Goal: Task Accomplishment & Management: Use online tool/utility

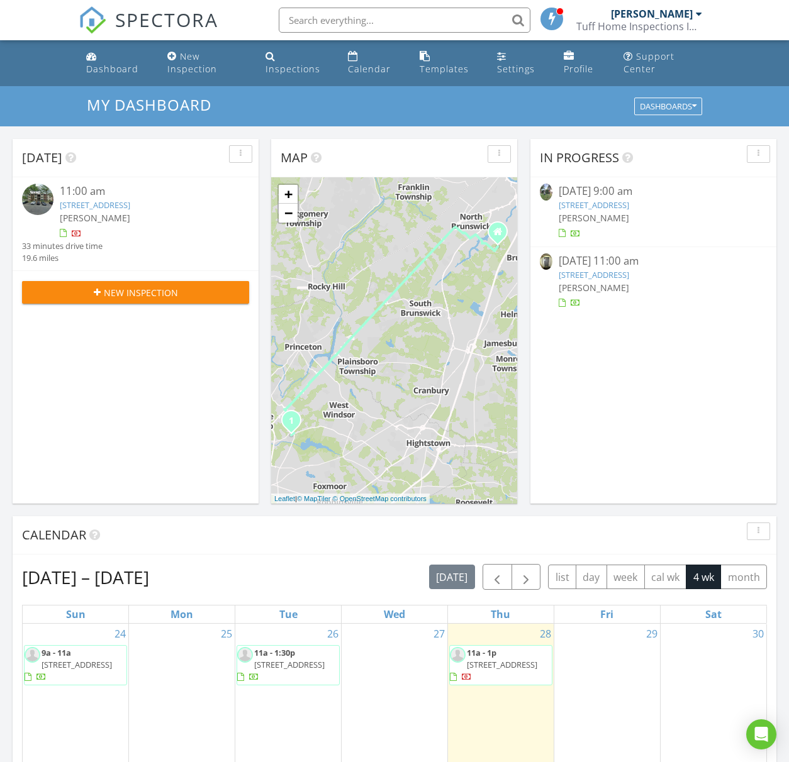
click at [629, 203] on link "142 Liberty St, Woodbridge Township, NJ 08863" at bounding box center [594, 204] width 70 height 11
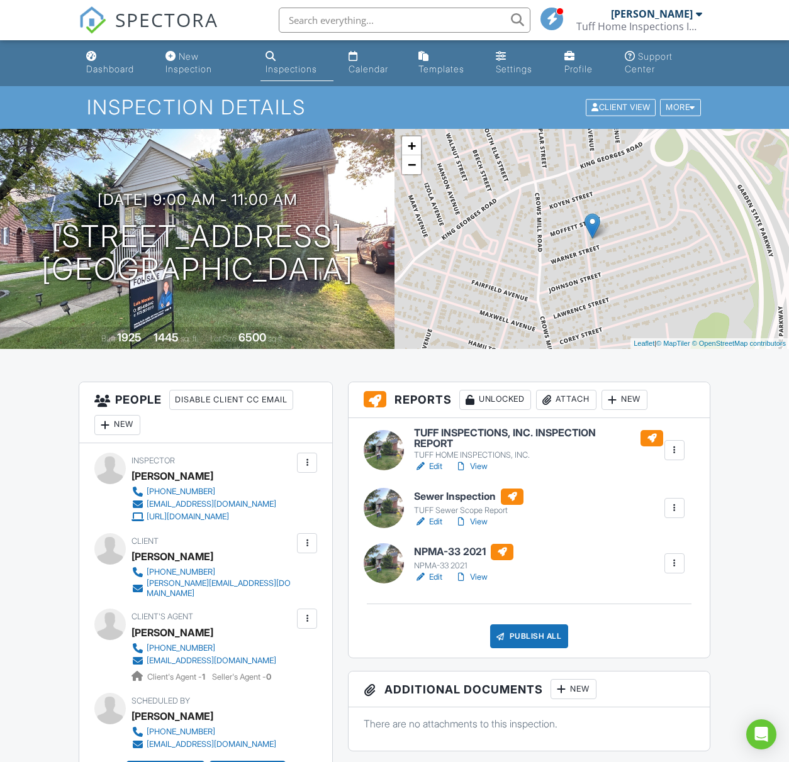
scroll to position [236, 0]
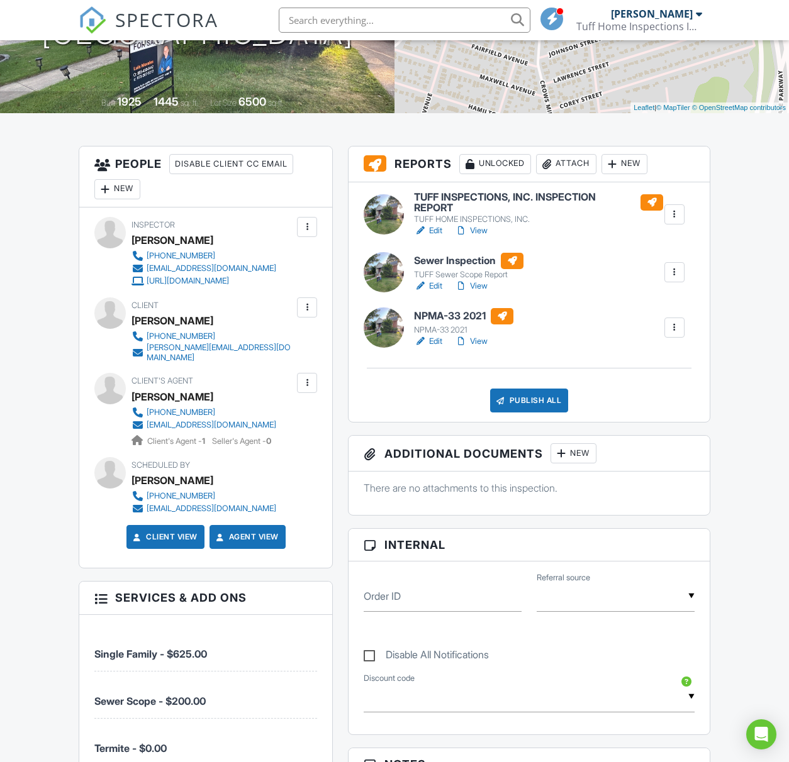
click at [564, 198] on h6 "TUFF INSPECTIONS, INC. INSPECTION REPORT" at bounding box center [538, 203] width 249 height 22
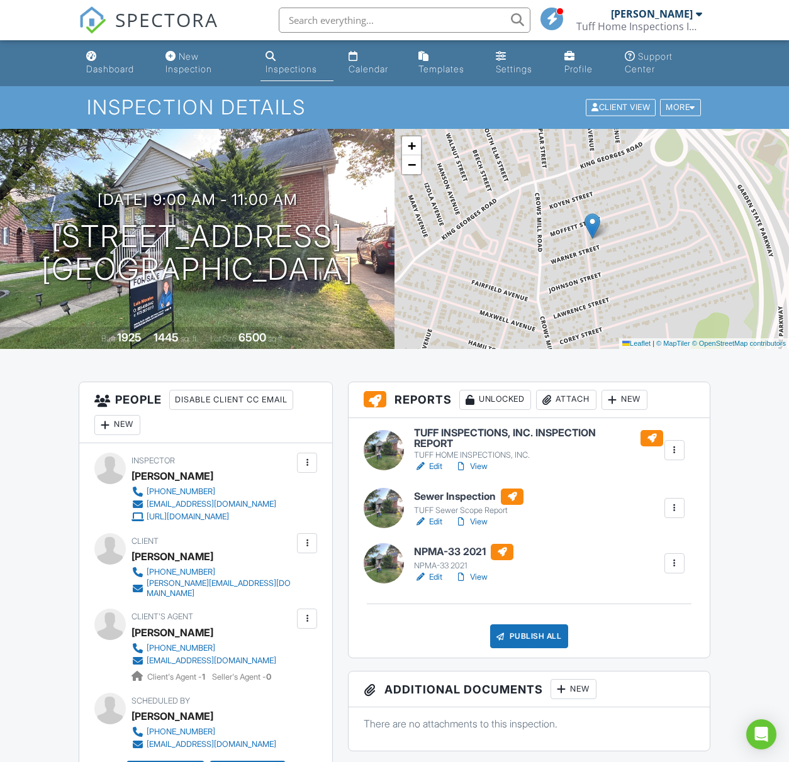
click at [532, 640] on div "Publish All" at bounding box center [529, 637] width 79 height 24
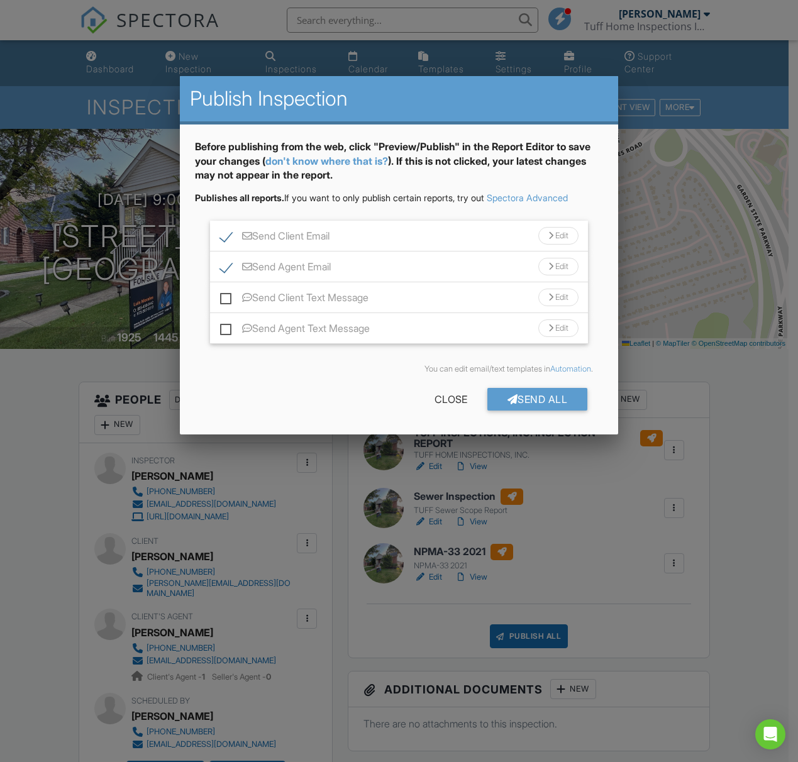
click at [226, 298] on label "Send Client Text Message" at bounding box center [294, 300] width 148 height 16
click at [226, 296] on input "Send Client Text Message" at bounding box center [224, 291] width 8 height 8
checkbox input "true"
click at [227, 352] on div "Before publishing from the web, click "Preview/Publish" in the Report Editor to…" at bounding box center [399, 279] width 439 height 309
click at [227, 321] on input "Send Agent Text Message" at bounding box center [224, 322] width 8 height 8
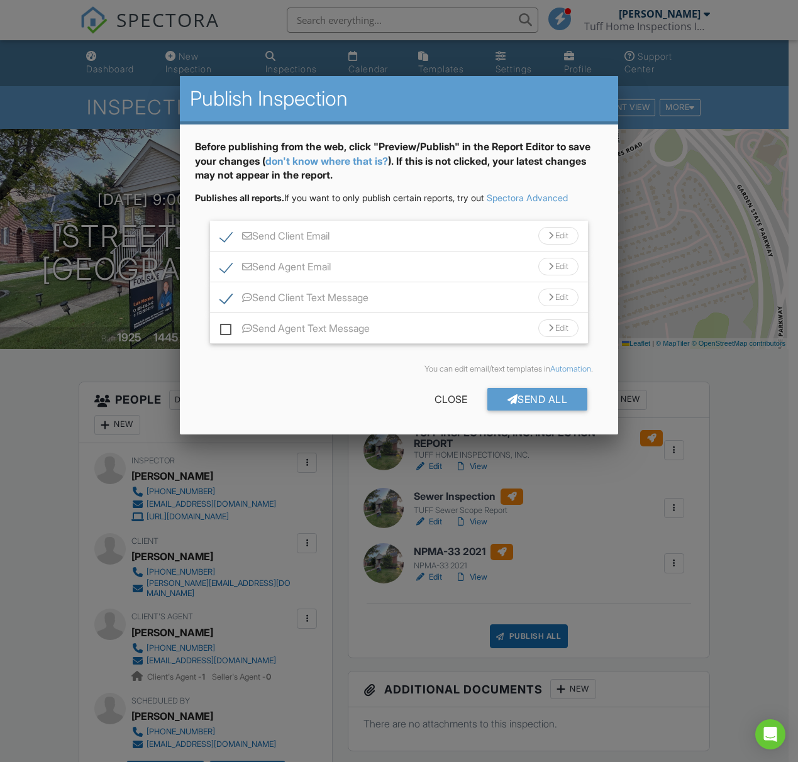
checkbox input "true"
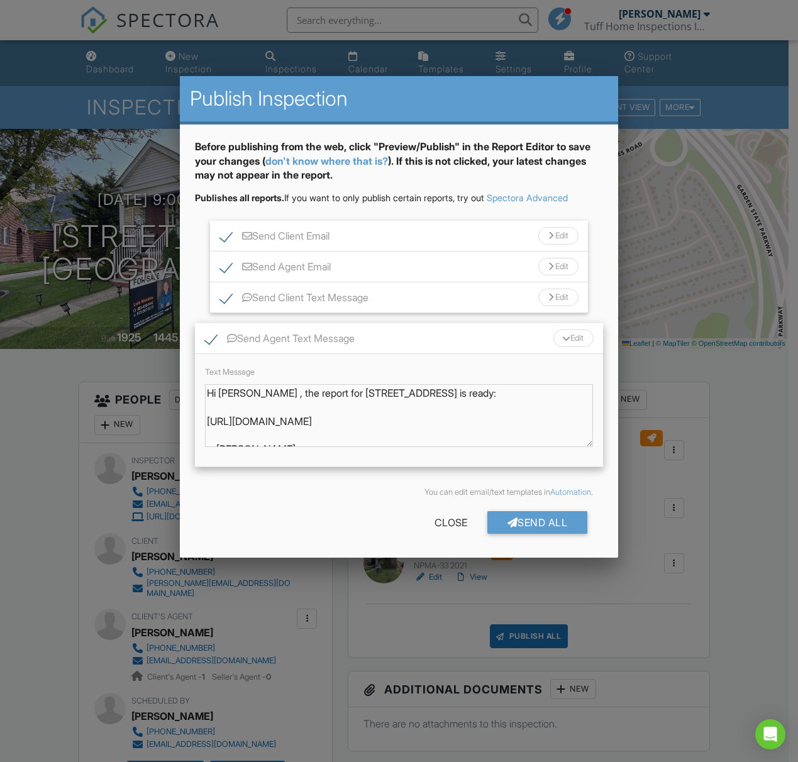
click at [405, 335] on div "Send Agent Text Message Edit" at bounding box center [399, 338] width 409 height 31
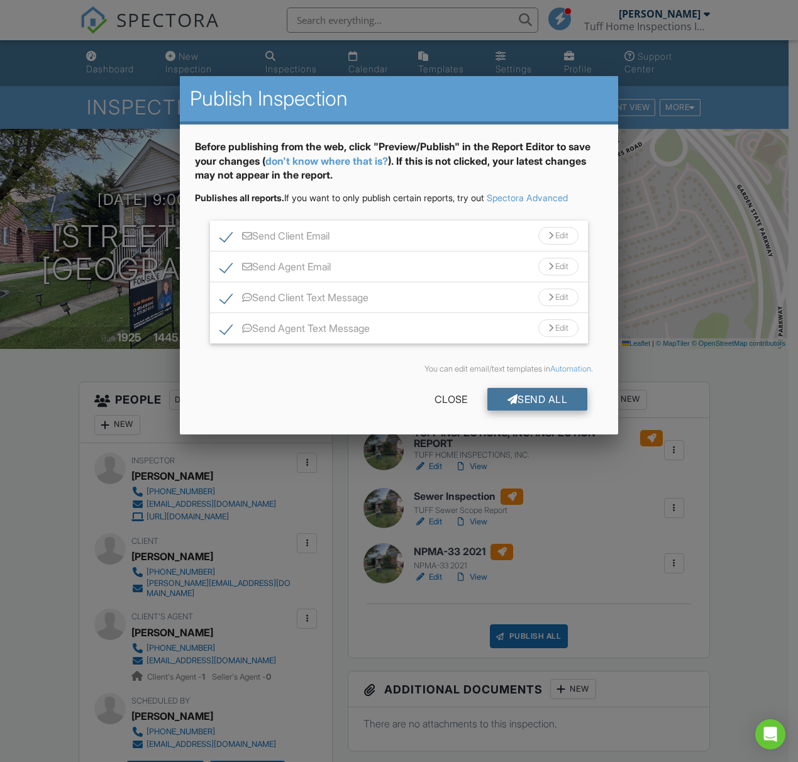
click at [525, 406] on div "Send All" at bounding box center [537, 399] width 101 height 23
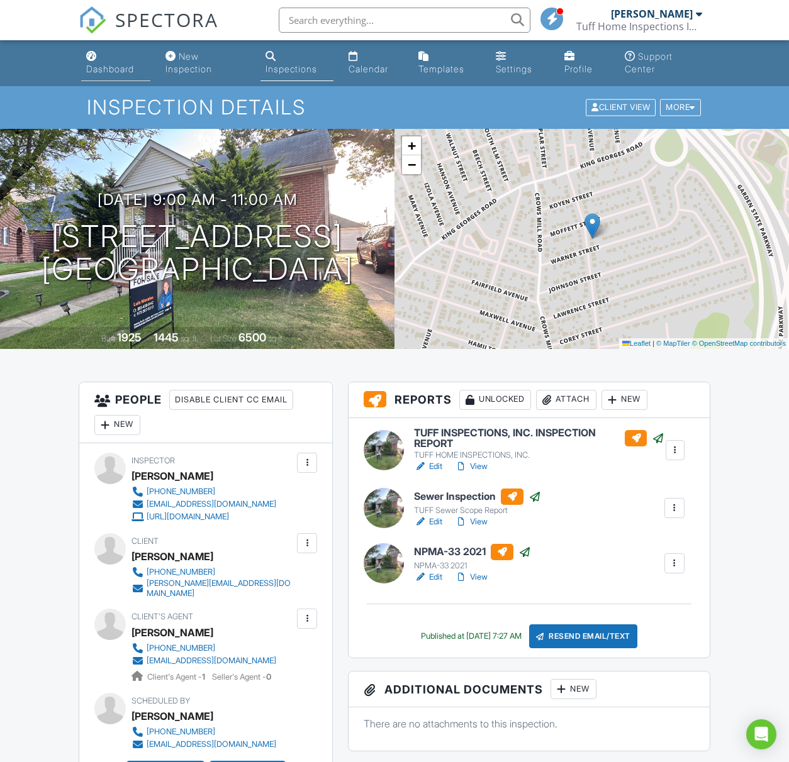
click at [100, 75] on link "Dashboard" at bounding box center [115, 63] width 69 height 36
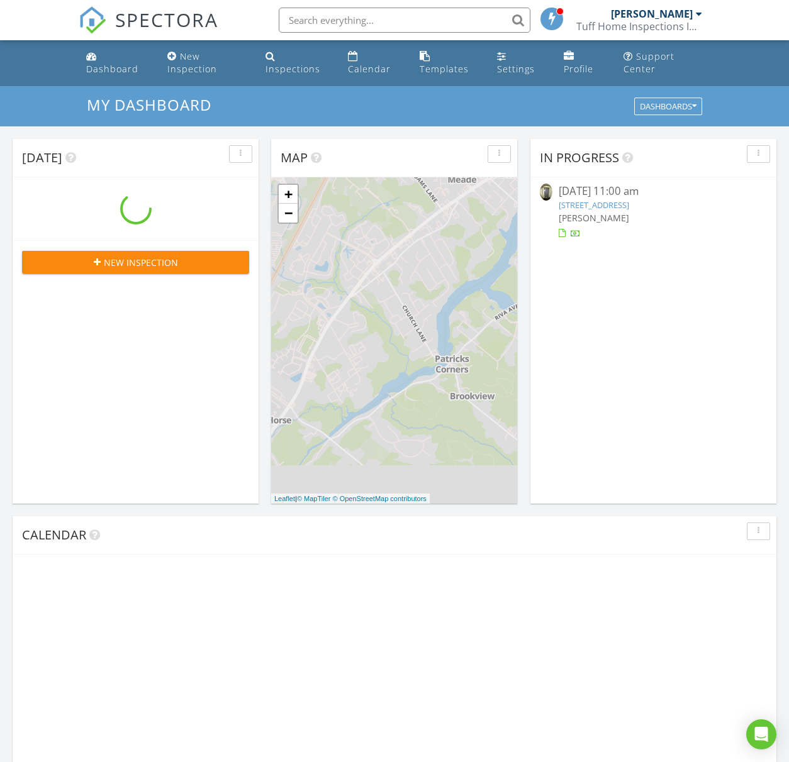
scroll to position [1164, 808]
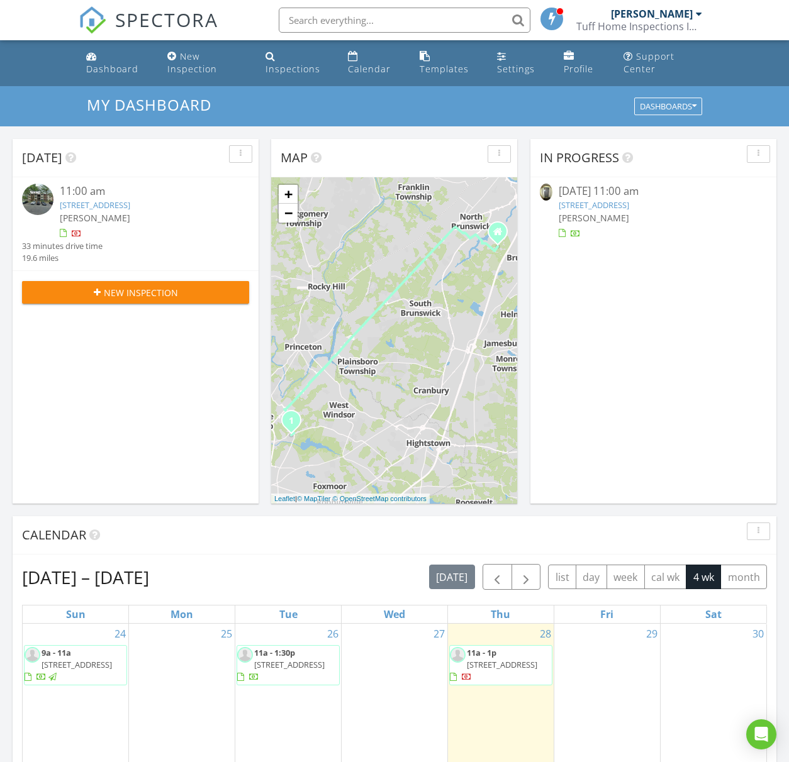
click at [616, 208] on link "[STREET_ADDRESS]" at bounding box center [594, 204] width 70 height 11
click at [619, 203] on link "[STREET_ADDRESS]" at bounding box center [594, 204] width 70 height 11
